Goal: Information Seeking & Learning: Find specific page/section

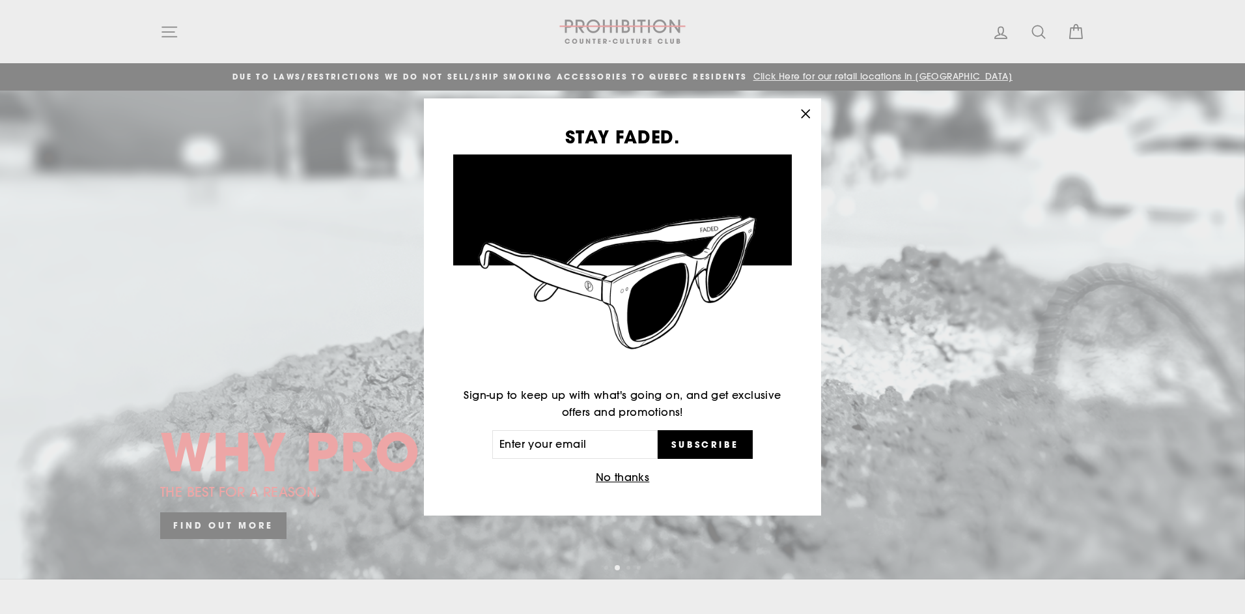
click at [802, 112] on icon "button" at bounding box center [806, 114] width 18 height 18
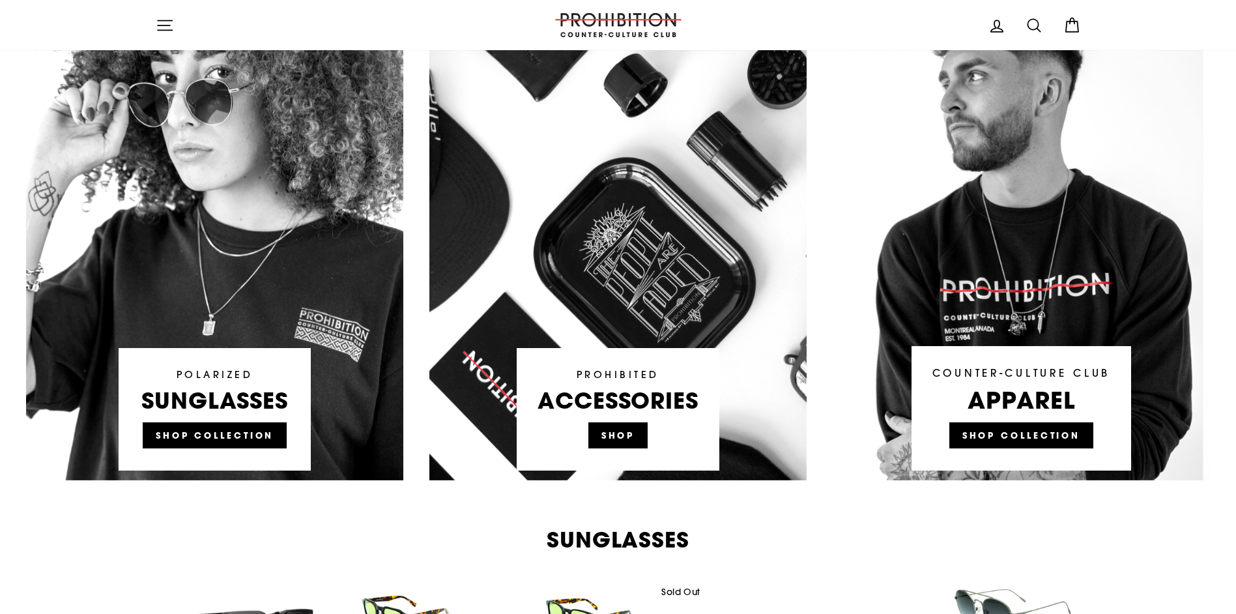
scroll to position [782, 0]
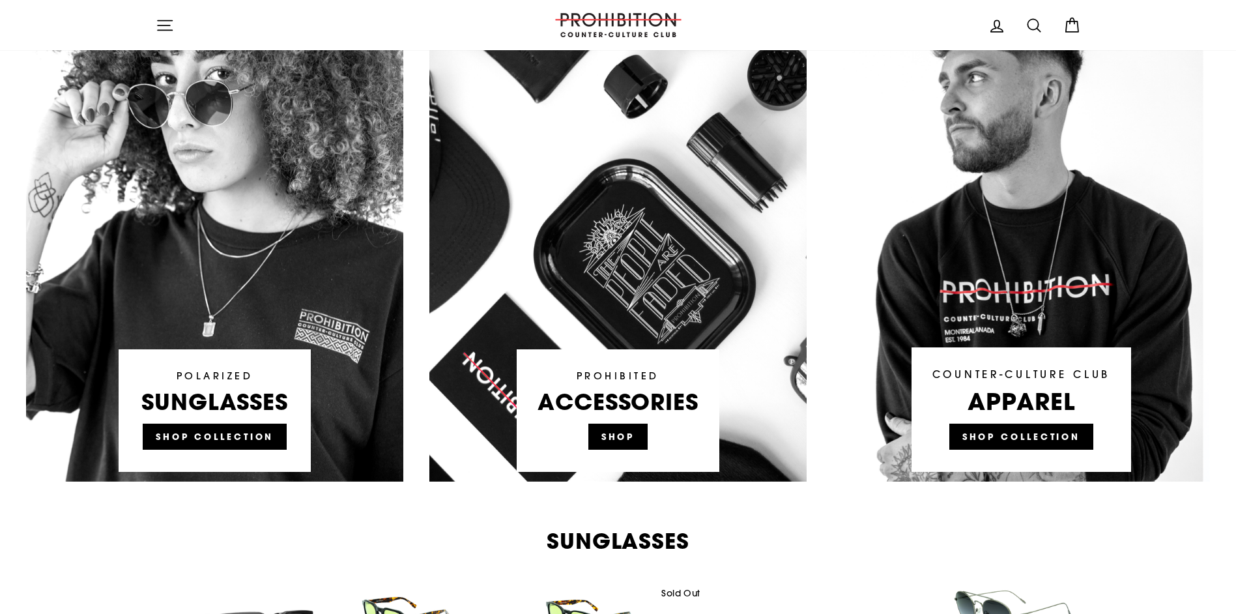
click at [629, 434] on link at bounding box center [617, 233] width 377 height 495
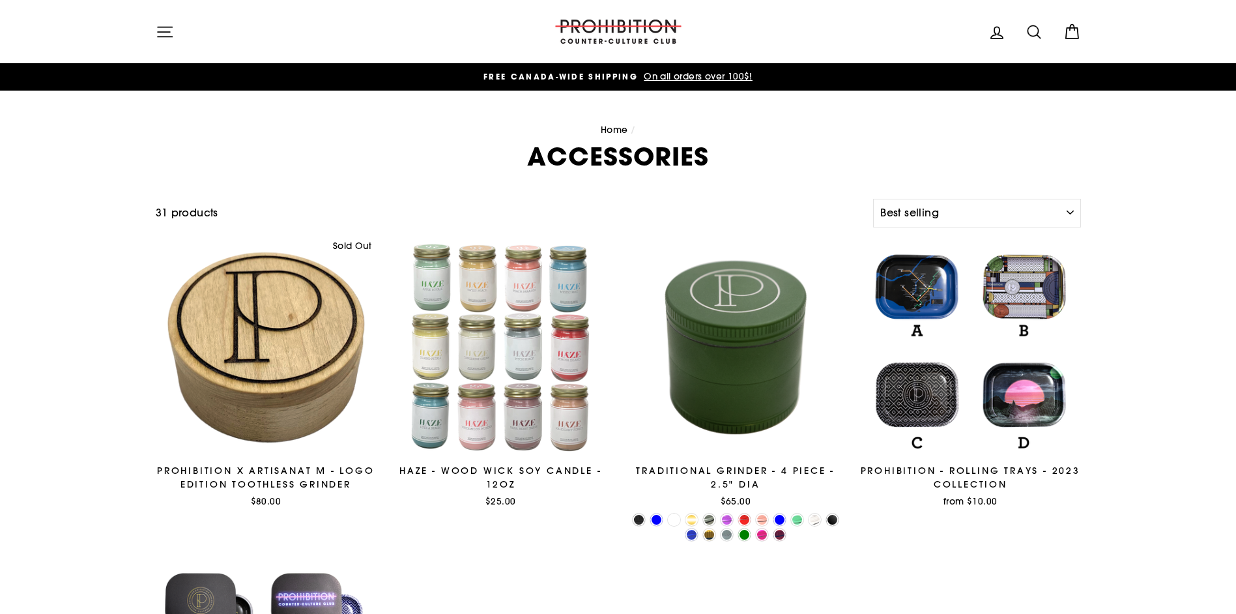
select select "best-selling"
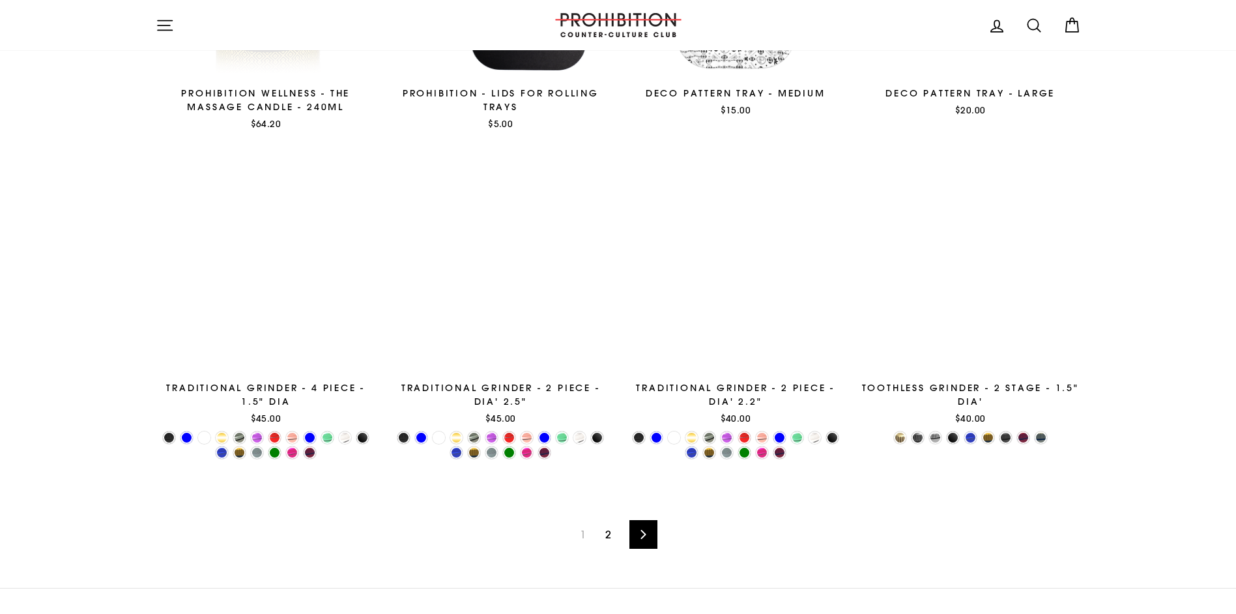
scroll to position [2149, 0]
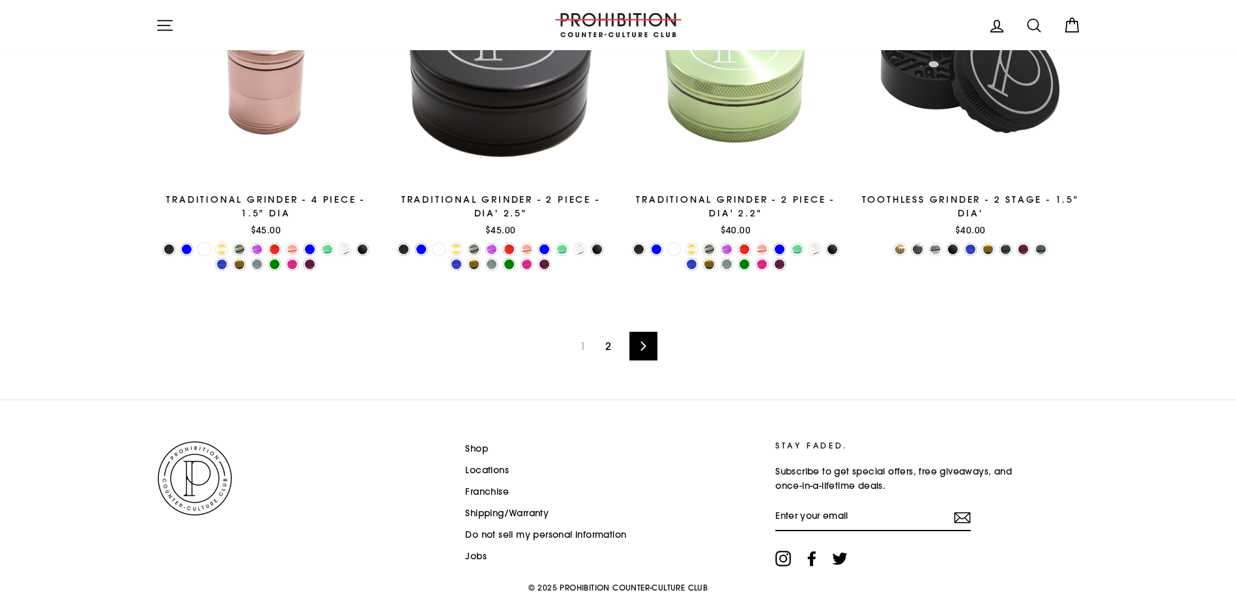
click at [607, 349] on link "2" at bounding box center [607, 345] width 21 height 21
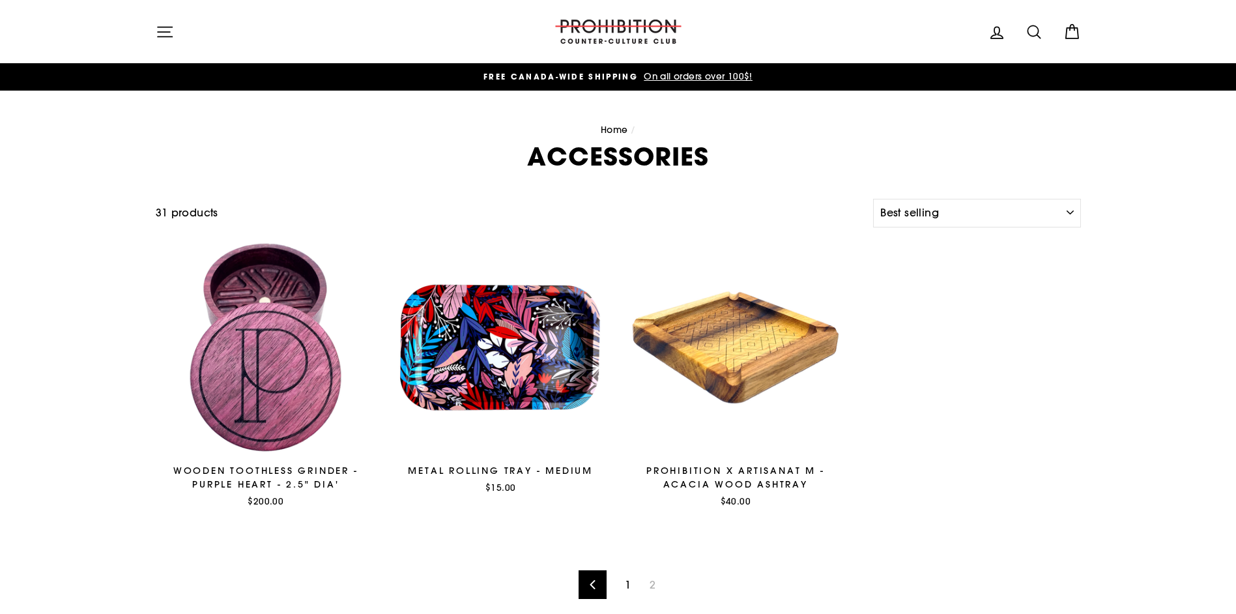
select select "best-selling"
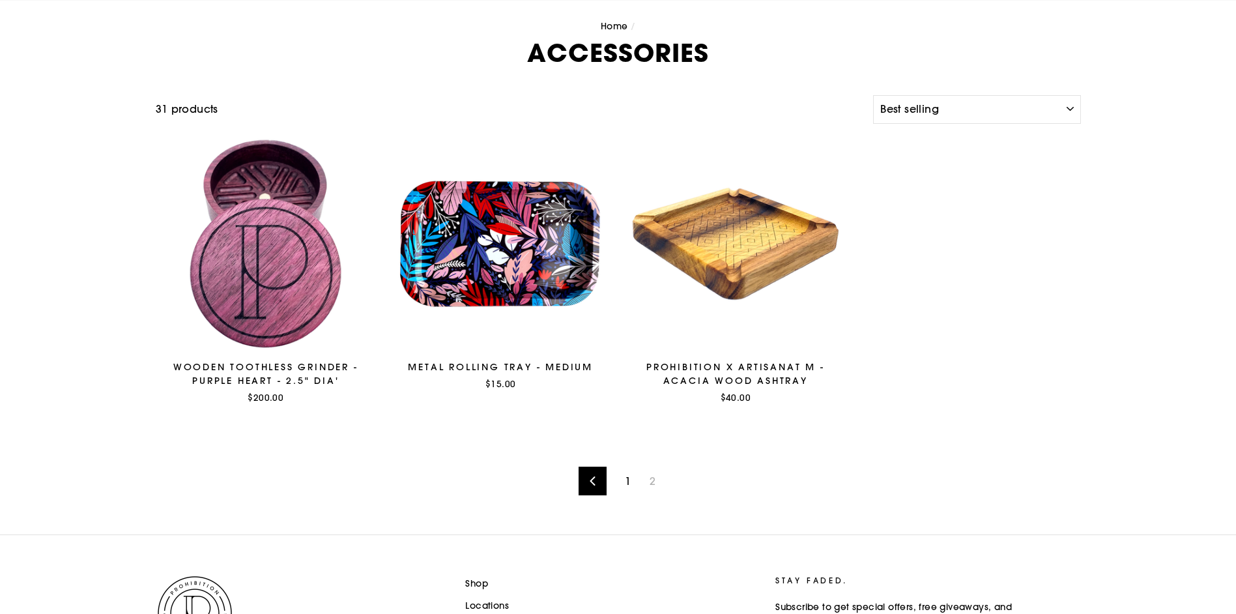
scroll to position [261, 0]
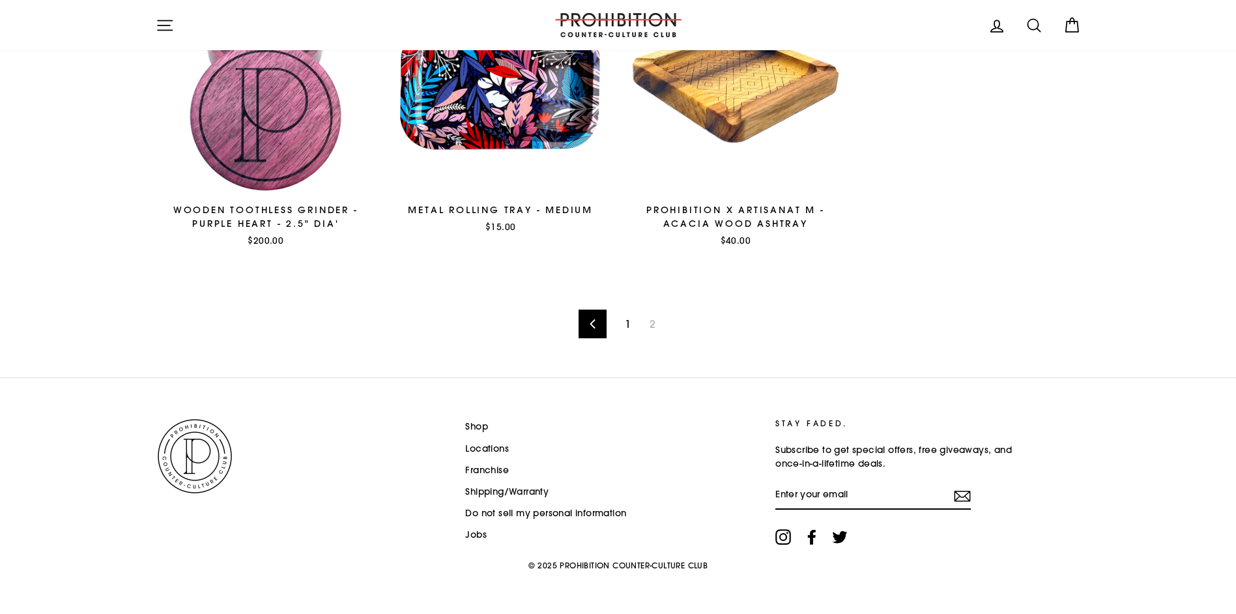
click at [627, 319] on link "1" at bounding box center [627, 323] width 21 height 21
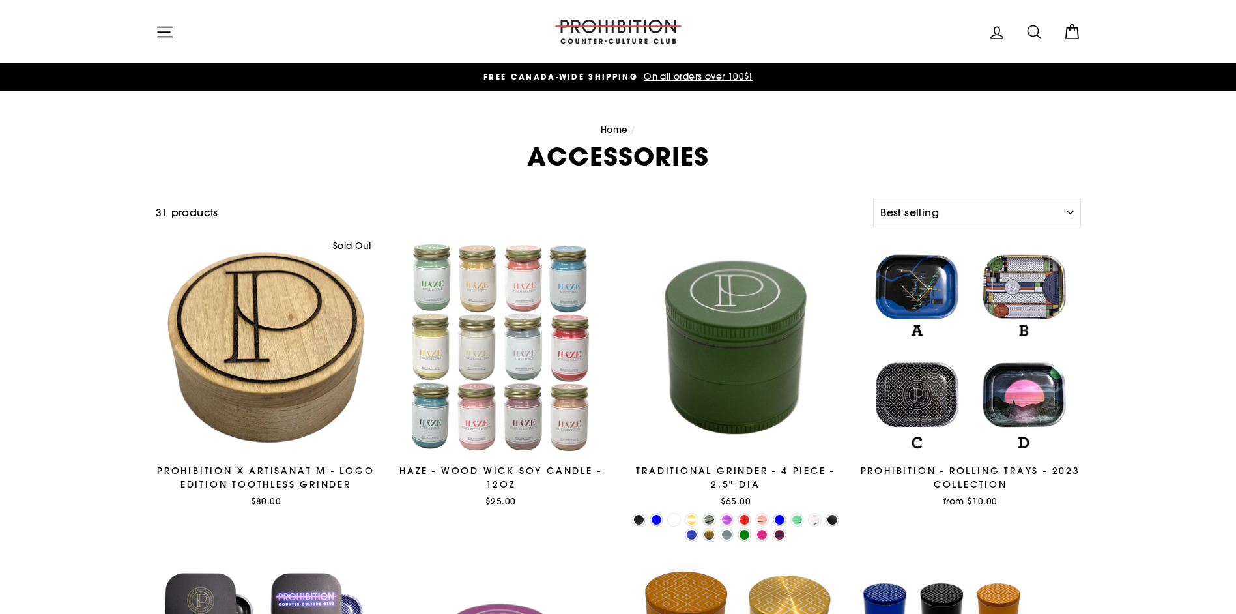
select select "best-selling"
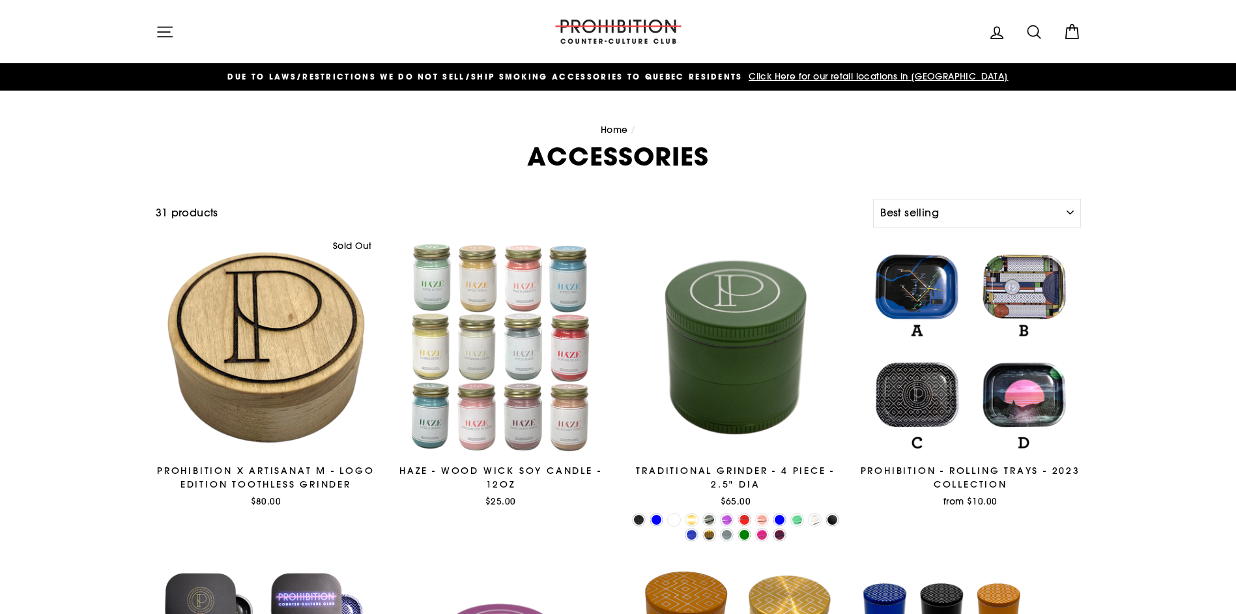
click at [829, 77] on span "Click Here for our retail locations in [GEOGRAPHIC_DATA]" at bounding box center [876, 76] width 262 height 12
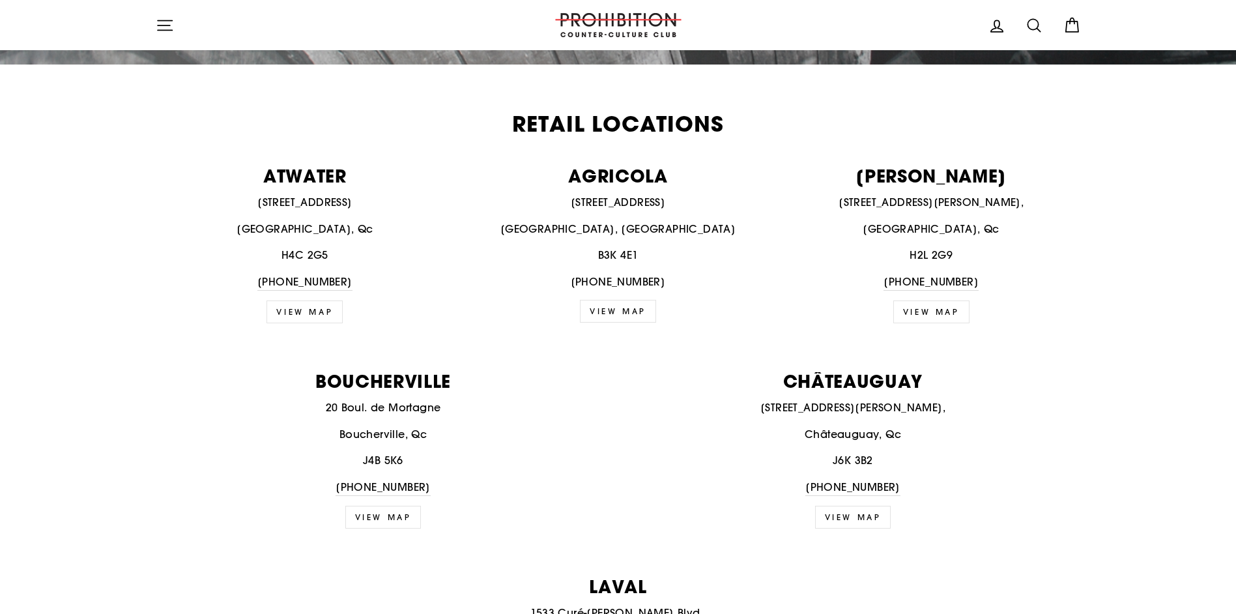
scroll to position [391, 0]
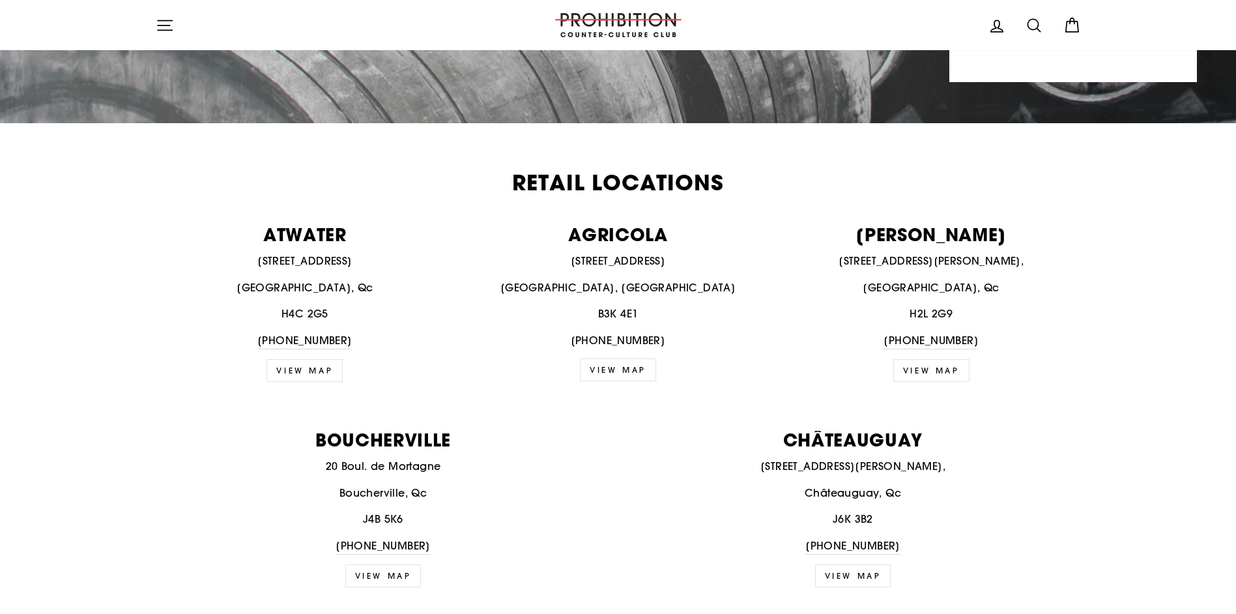
click at [619, 371] on link "VIEW MAP" at bounding box center [618, 369] width 76 height 23
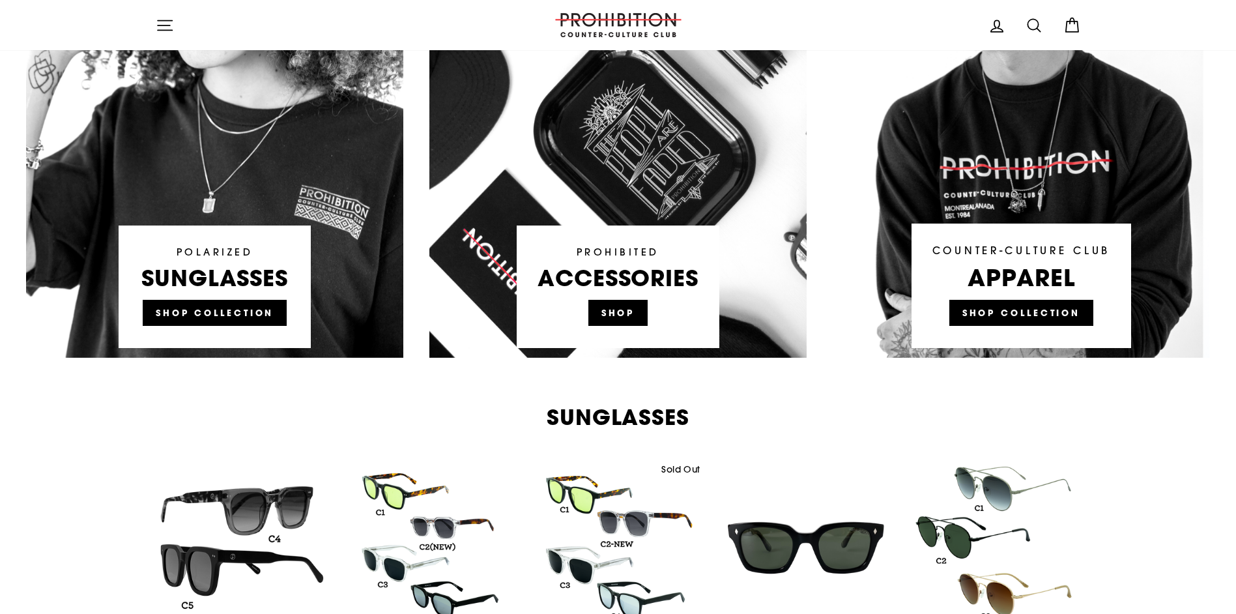
scroll to position [912, 0]
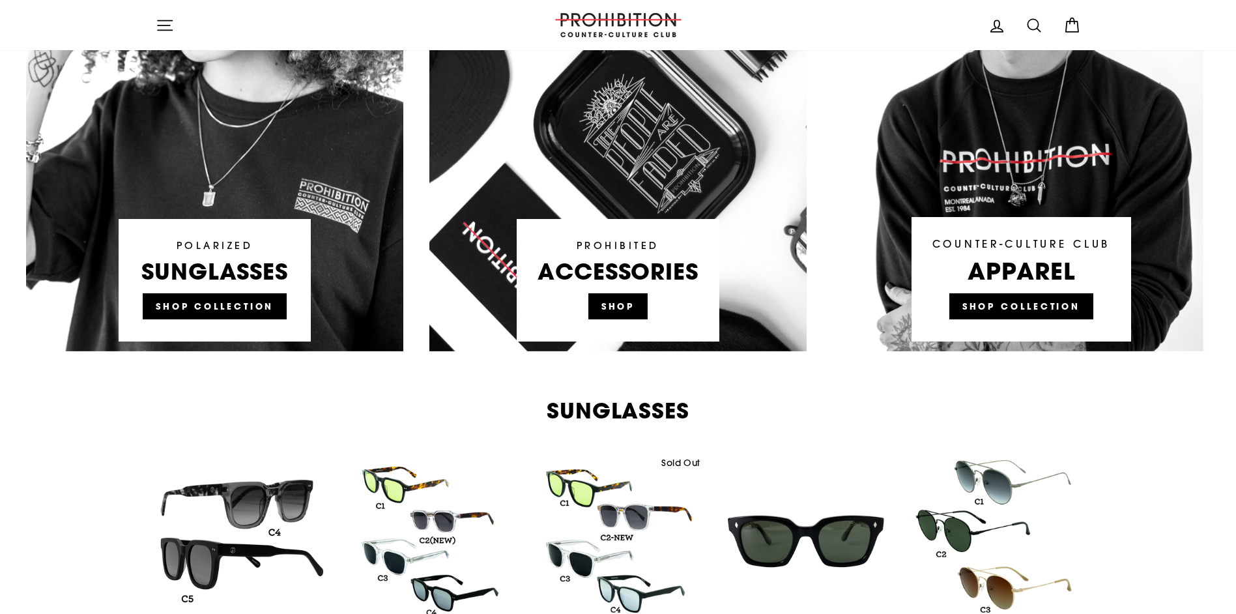
click at [628, 310] on link at bounding box center [617, 103] width 377 height 495
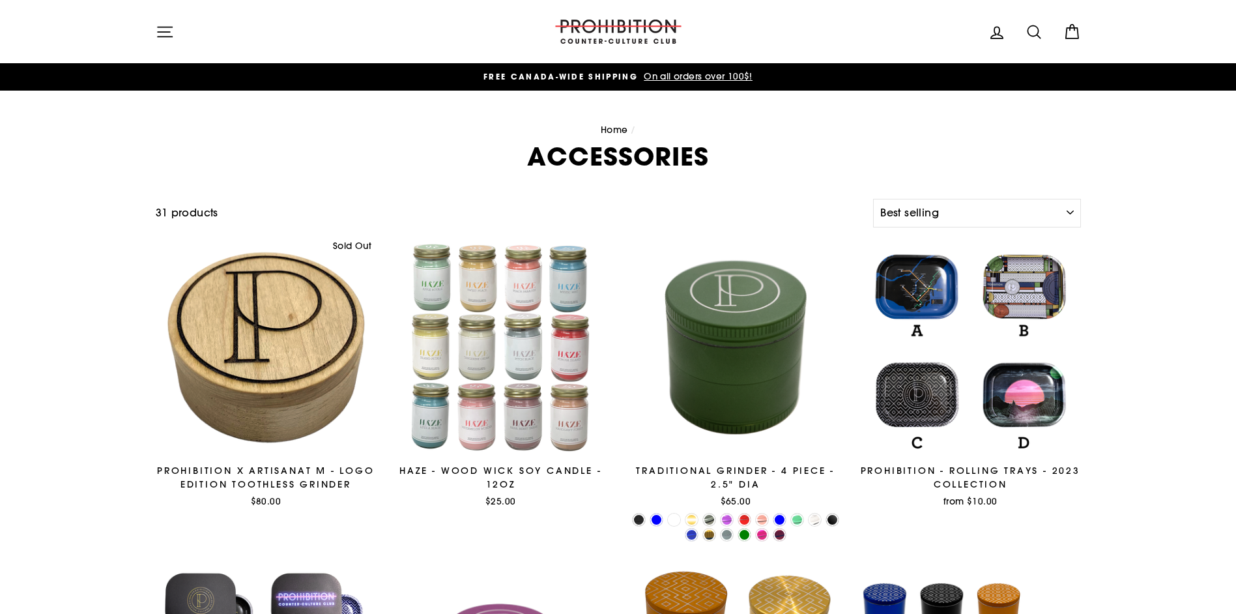
select select "best-selling"
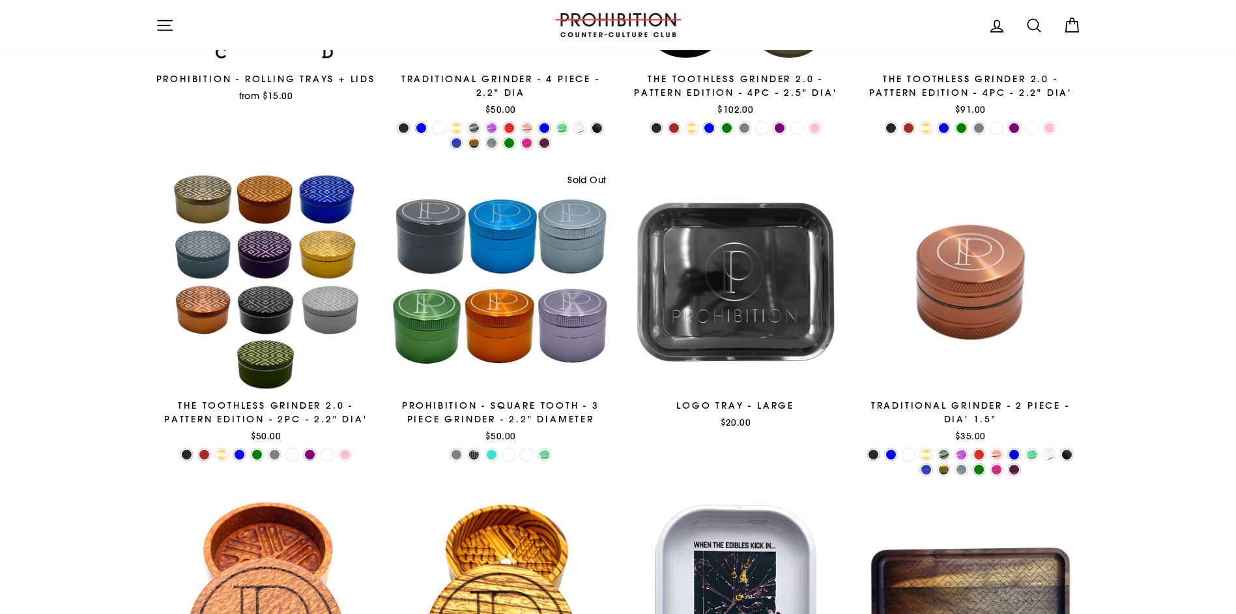
scroll to position [716, 0]
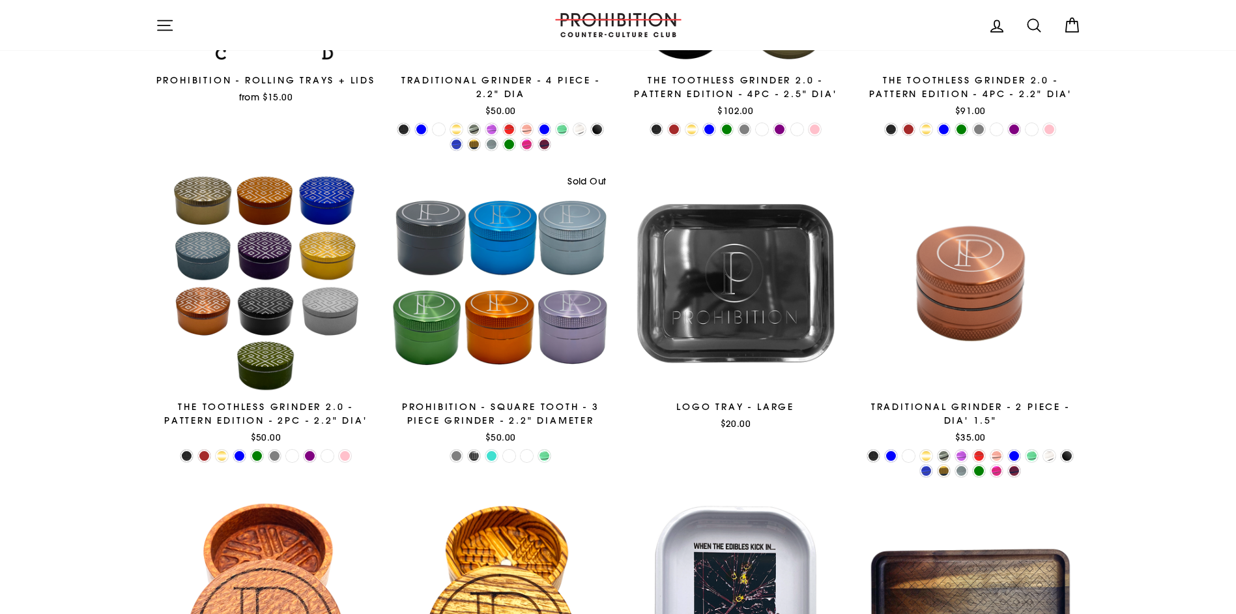
click at [519, 343] on div at bounding box center [500, 283] width 221 height 221
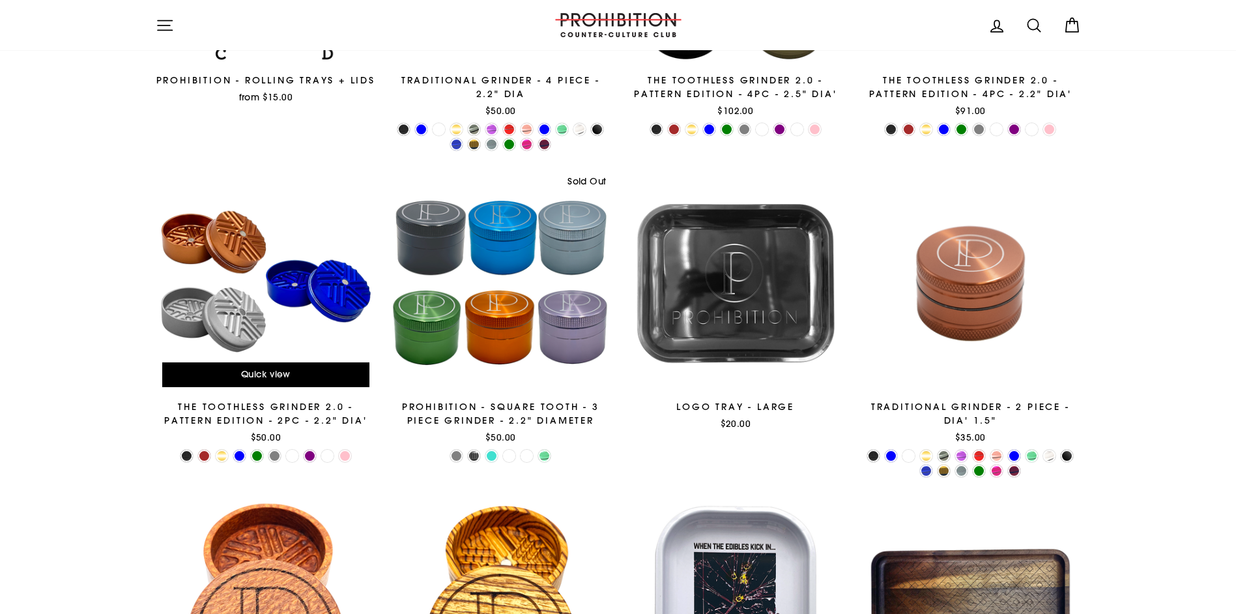
click at [243, 313] on div at bounding box center [266, 283] width 222 height 222
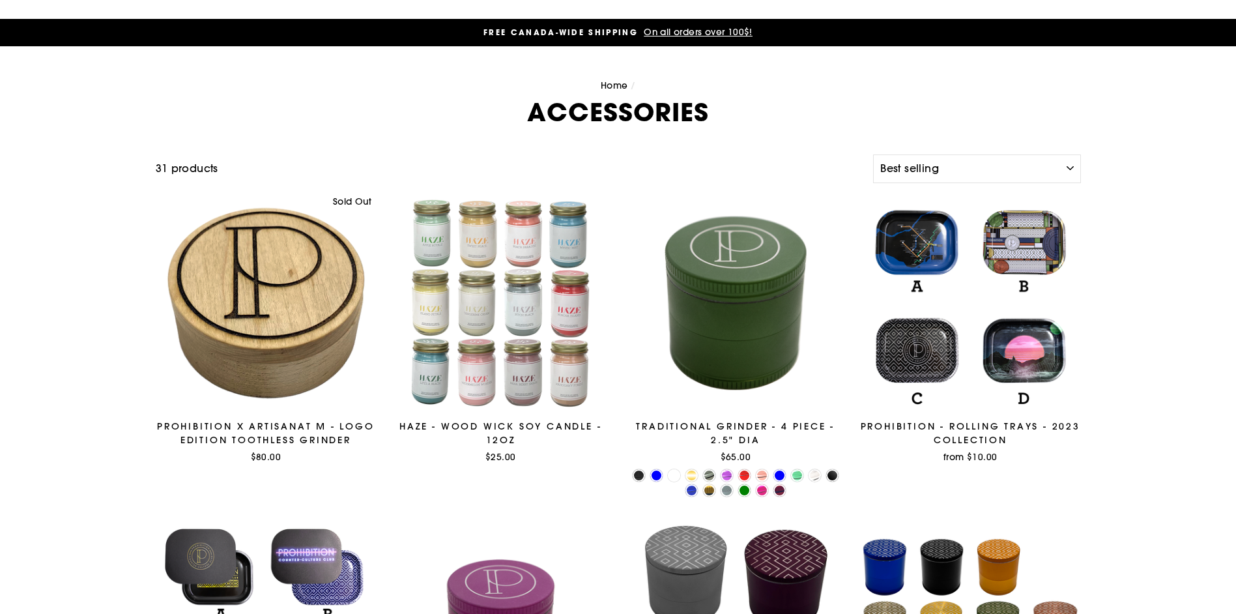
scroll to position [0, 0]
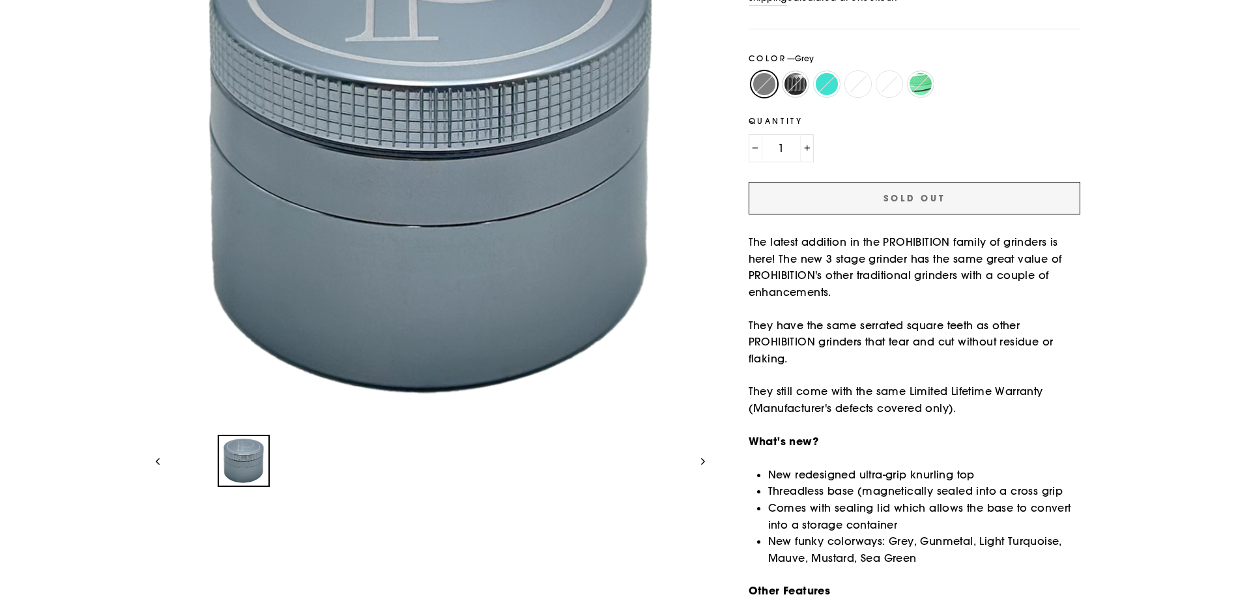
scroll to position [65, 0]
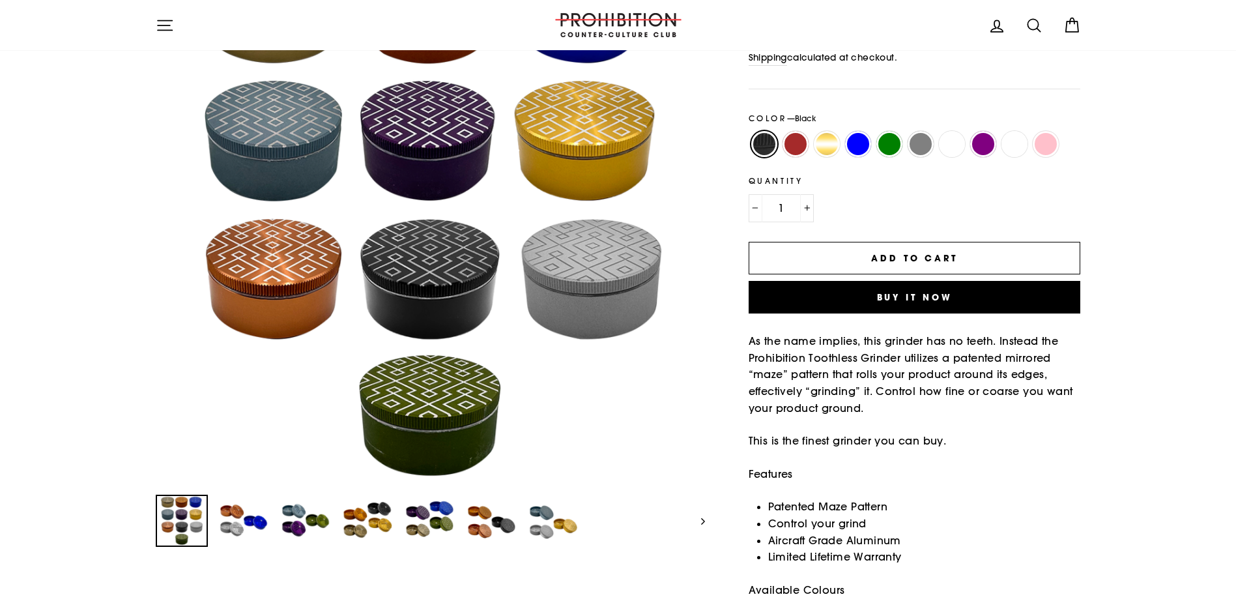
scroll to position [195, 0]
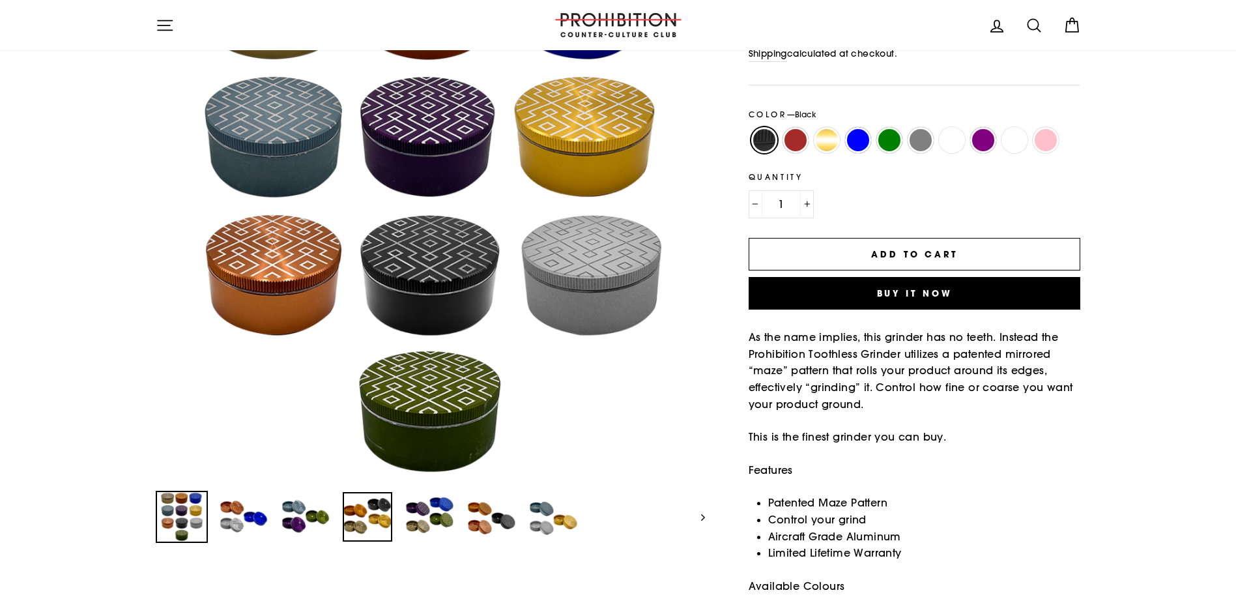
click at [370, 519] on img at bounding box center [368, 517] width 50 height 50
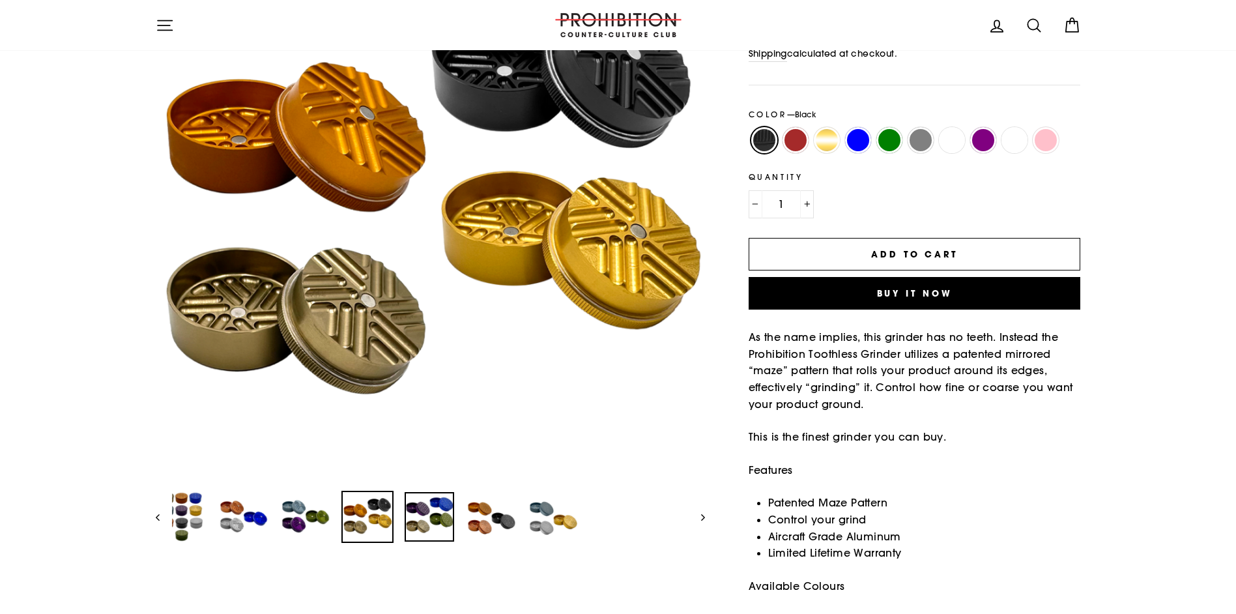
click at [440, 504] on img at bounding box center [429, 517] width 50 height 50
